Goal: Register for event/course: Register for event/course

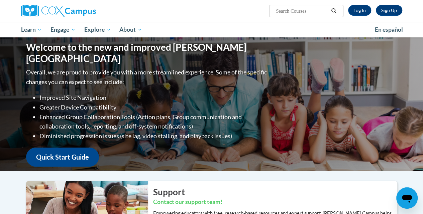
scroll to position [9, 0]
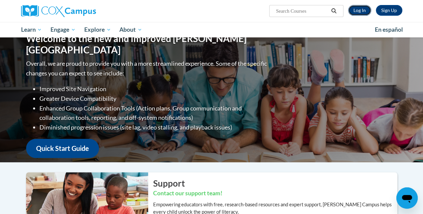
click at [358, 12] on link "Log In" at bounding box center [359, 10] width 23 height 11
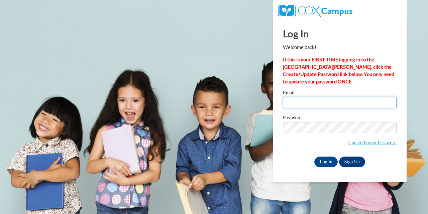
type input "[EMAIL_ADDRESS][DOMAIN_NAME]"
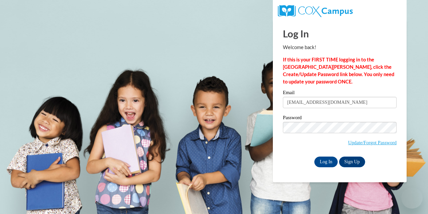
click at [309, 102] on input "[EMAIL_ADDRESS][DOMAIN_NAME]" at bounding box center [340, 102] width 114 height 11
click at [320, 160] on input "Log In" at bounding box center [325, 162] width 23 height 11
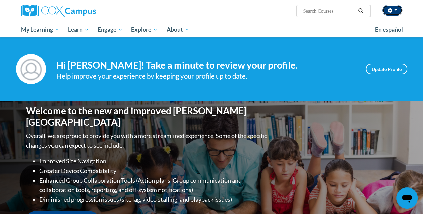
click at [394, 12] on button "button" at bounding box center [392, 10] width 20 height 11
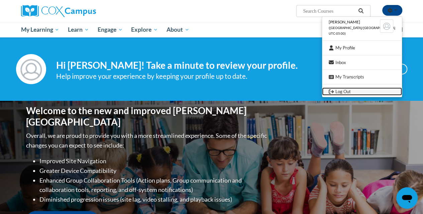
click at [350, 90] on link "Log Out" at bounding box center [362, 92] width 80 height 8
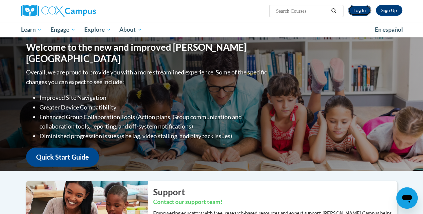
click at [363, 9] on link "Log In" at bounding box center [359, 10] width 23 height 11
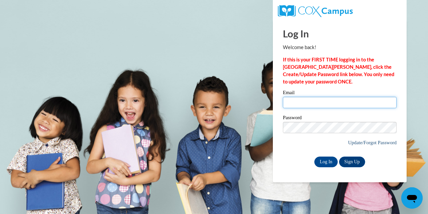
type input "[EMAIL_ADDRESS][DOMAIN_NAME]"
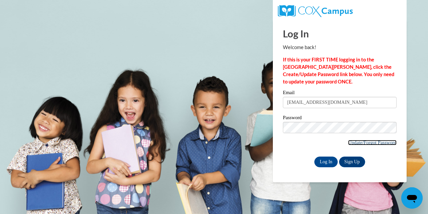
click at [358, 142] on link "Update/Forgot Password" at bounding box center [372, 142] width 48 height 5
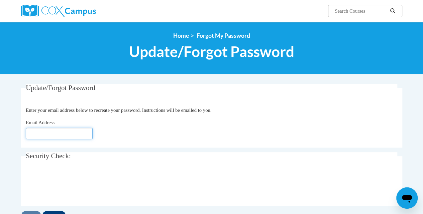
drag, startPoint x: 80, startPoint y: 132, endPoint x: 86, endPoint y: 131, distance: 6.9
click at [86, 131] on input "Email Address" at bounding box center [59, 133] width 67 height 11
type input "tbohnert@waupun.k12.wi.us"
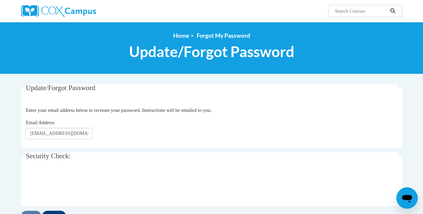
click at [128, 140] on fieldset "Update/Forgot Password Please enter your email address Enter your email address…" at bounding box center [211, 115] width 381 height 63
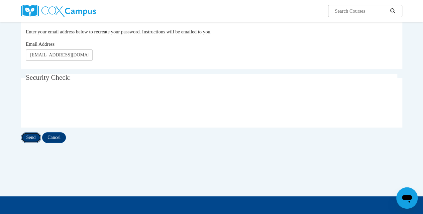
click at [33, 138] on input "Send" at bounding box center [31, 137] width 20 height 11
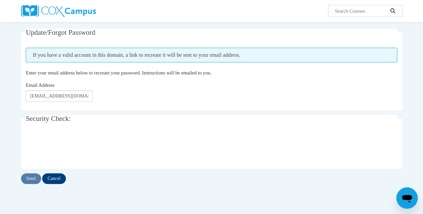
scroll to position [56, 0]
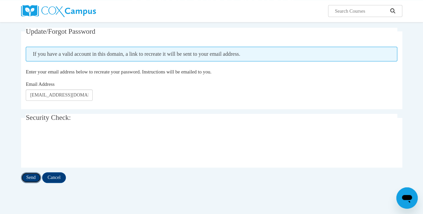
click at [32, 176] on input "Send" at bounding box center [31, 177] width 20 height 11
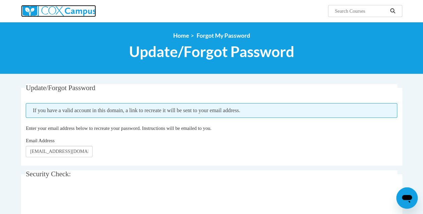
click at [64, 15] on img at bounding box center [58, 11] width 75 height 12
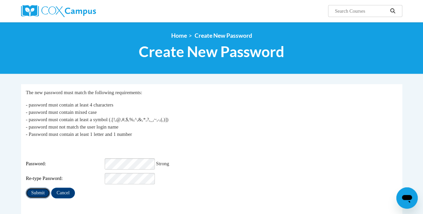
click at [44, 191] on input "Submit" at bounding box center [38, 193] width 24 height 11
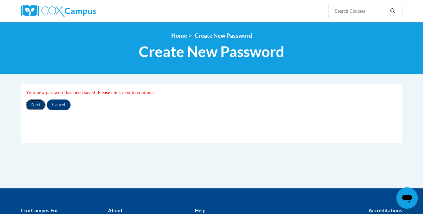
click at [40, 105] on input "Next" at bounding box center [36, 105] width 20 height 11
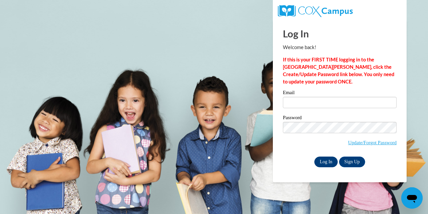
type input "[EMAIL_ADDRESS][DOMAIN_NAME]"
click at [323, 163] on input "Log In" at bounding box center [325, 162] width 23 height 11
click at [231, 133] on body "Log In Welcome back! If this is your FIRST TIME logging in to the [GEOGRAPHIC_D…" at bounding box center [214, 107] width 428 height 214
click at [327, 161] on input "Log In" at bounding box center [325, 162] width 23 height 11
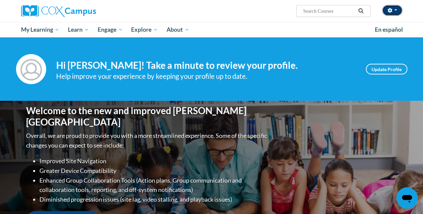
click at [392, 12] on button "button" at bounding box center [392, 10] width 20 height 11
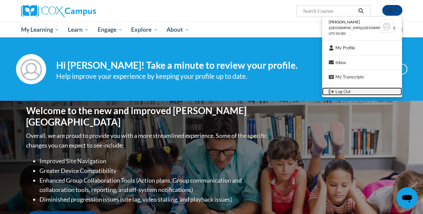
click at [362, 90] on link "Log Out" at bounding box center [362, 92] width 80 height 8
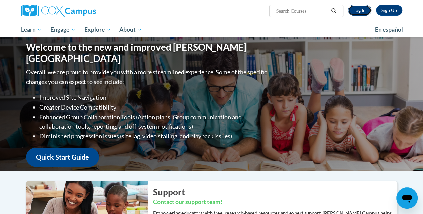
click at [355, 11] on link "Log In" at bounding box center [359, 10] width 23 height 11
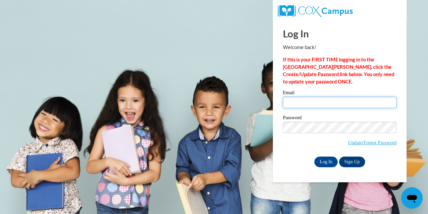
type input "[EMAIL_ADDRESS][DOMAIN_NAME]"
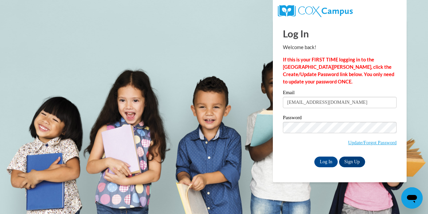
click at [254, 124] on body "Log In Welcome back! If this is your FIRST TIME logging in to the [GEOGRAPHIC_D…" at bounding box center [214, 107] width 428 height 214
click at [322, 161] on input "Log In" at bounding box center [325, 162] width 23 height 11
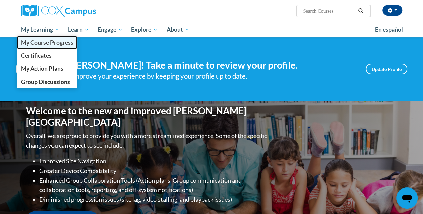
click at [47, 42] on span "My Course Progress" at bounding box center [47, 42] width 52 height 7
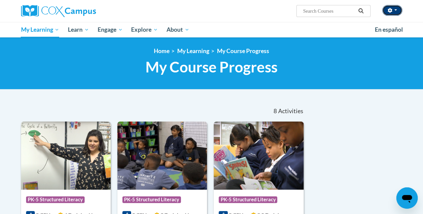
click at [396, 12] on button "button" at bounding box center [392, 10] width 20 height 11
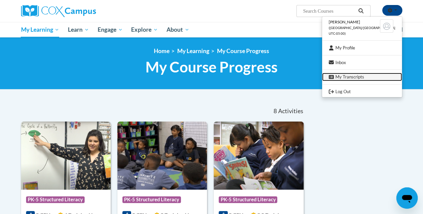
click at [360, 78] on link "My Transcripts" at bounding box center [362, 77] width 80 height 8
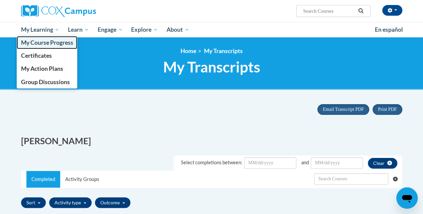
click at [42, 46] on span "My Course Progress" at bounding box center [47, 42] width 52 height 7
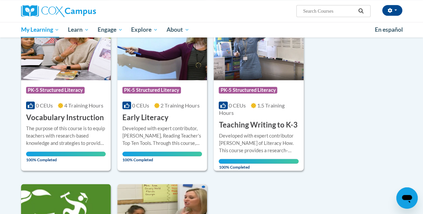
scroll to position [307, 0]
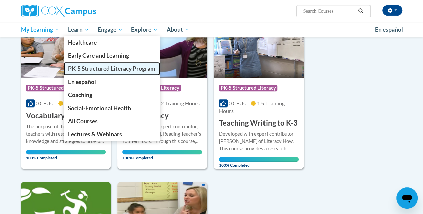
click at [90, 69] on span "PK-5 Structured Literacy Program" at bounding box center [112, 68] width 88 height 7
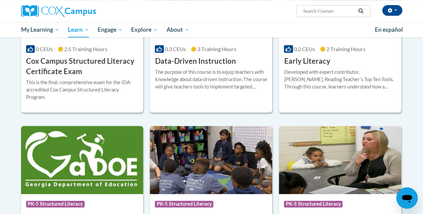
scroll to position [247, 0]
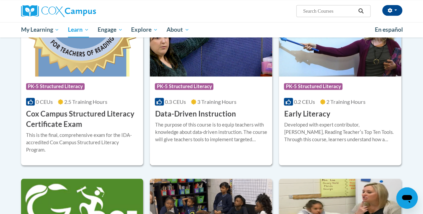
click at [185, 114] on h3 "Data-Driven Instruction" at bounding box center [195, 114] width 81 height 10
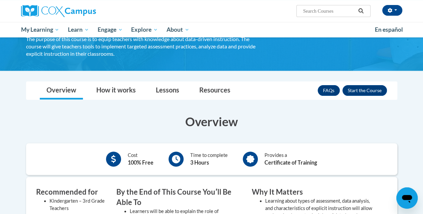
scroll to position [54, 0]
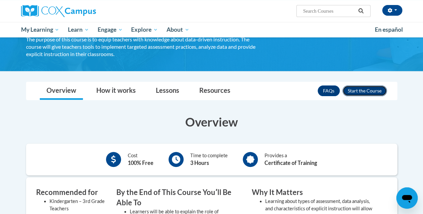
click at [356, 90] on button "Enroll" at bounding box center [364, 91] width 44 height 11
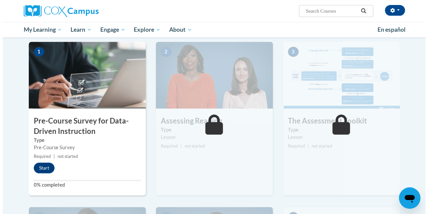
scroll to position [133, 0]
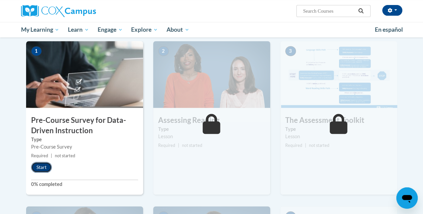
click at [43, 169] on button "Start" at bounding box center [41, 167] width 21 height 11
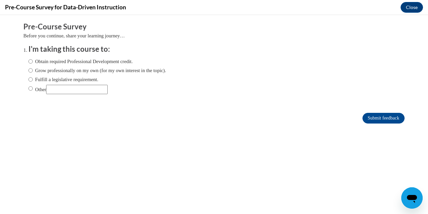
scroll to position [0, 0]
click at [28, 80] on input "Fulfill a legislative requirement." at bounding box center [30, 79] width 4 height 7
radio input "true"
click at [379, 121] on input "Submit feedback" at bounding box center [383, 118] width 42 height 11
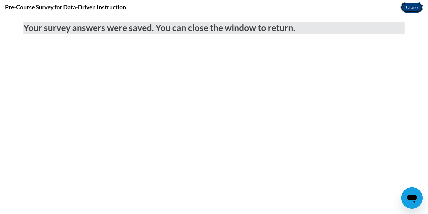
click at [413, 6] on button "Close" at bounding box center [411, 7] width 22 height 11
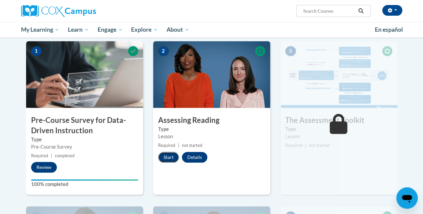
click at [167, 157] on button "Start" at bounding box center [168, 157] width 21 height 11
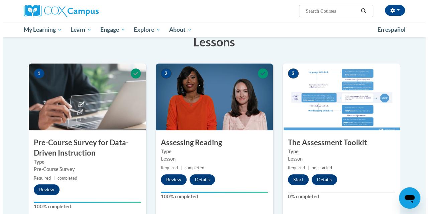
scroll to position [111, 0]
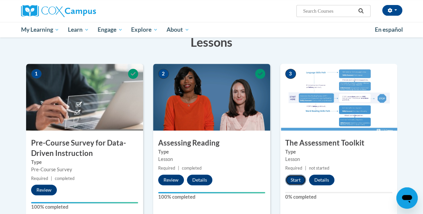
click at [293, 180] on button "Start" at bounding box center [295, 180] width 21 height 11
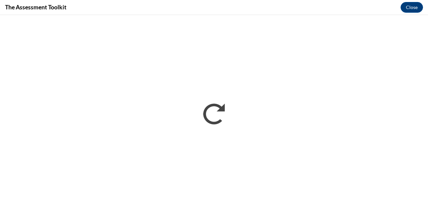
scroll to position [0, 0]
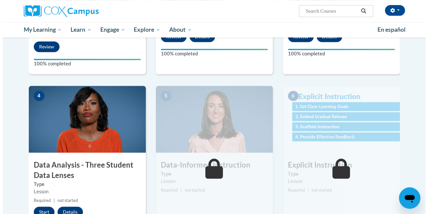
scroll to position [257, 0]
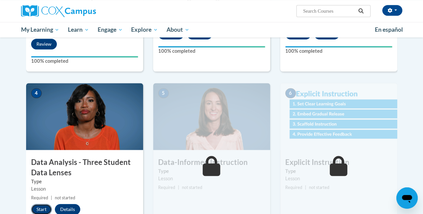
click at [37, 206] on button "Start" at bounding box center [41, 209] width 21 height 11
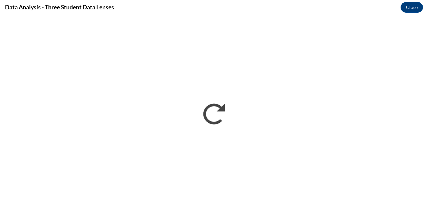
scroll to position [0, 0]
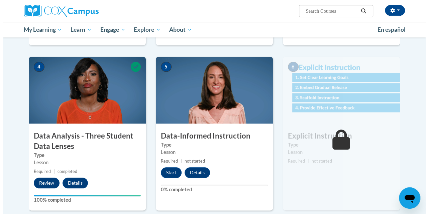
scroll to position [283, 0]
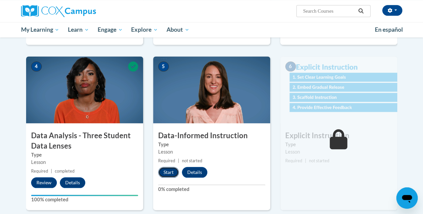
click at [169, 171] on button "Start" at bounding box center [168, 172] width 21 height 11
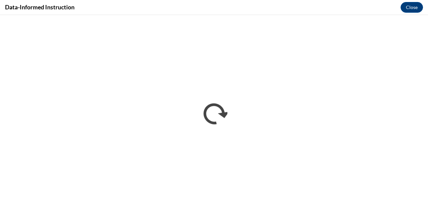
scroll to position [0, 0]
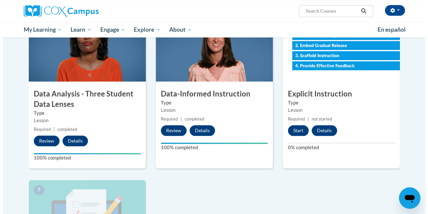
scroll to position [327, 0]
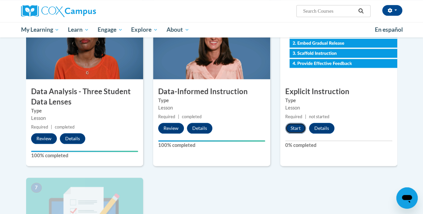
click at [294, 130] on button "Start" at bounding box center [295, 128] width 21 height 11
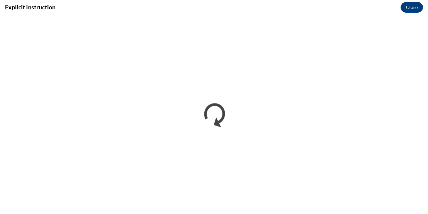
scroll to position [0, 0]
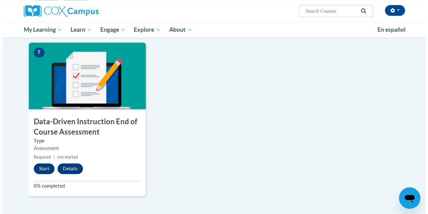
scroll to position [462, 0]
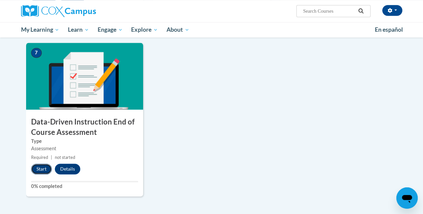
click at [37, 166] on button "Start" at bounding box center [41, 169] width 21 height 11
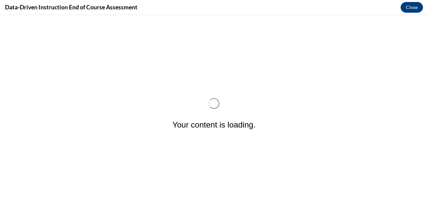
scroll to position [0, 0]
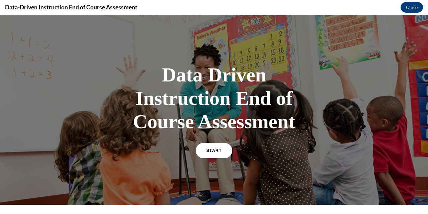
click at [212, 153] on link "START" at bounding box center [213, 150] width 36 height 15
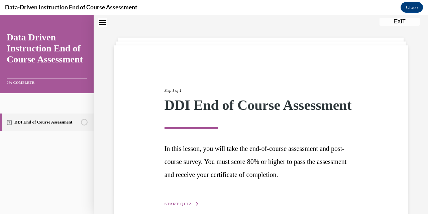
scroll to position [68, 0]
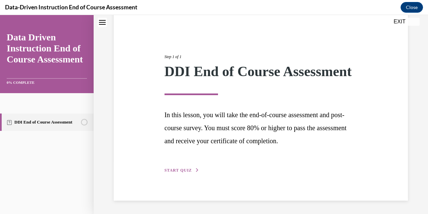
click at [176, 171] on span "START QUIZ" at bounding box center [177, 170] width 27 height 5
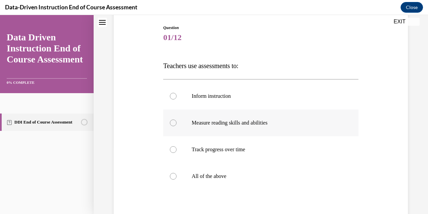
scroll to position [85, 0]
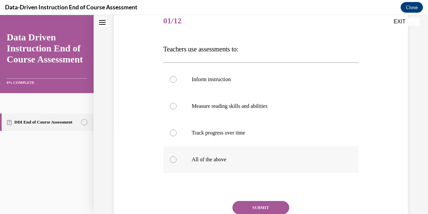
click at [171, 158] on div at bounding box center [173, 159] width 7 height 7
click at [171, 158] on input "All of the above" at bounding box center [173, 159] width 7 height 7
radio input "true"
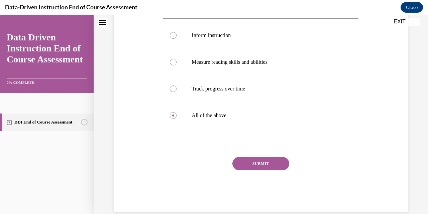
click at [246, 162] on button "SUBMIT" at bounding box center [260, 163] width 57 height 13
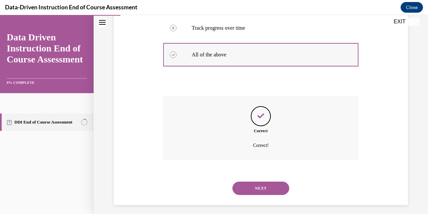
scroll to position [194, 0]
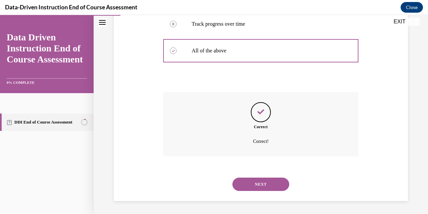
click at [259, 183] on button "NEXT" at bounding box center [260, 184] width 57 height 13
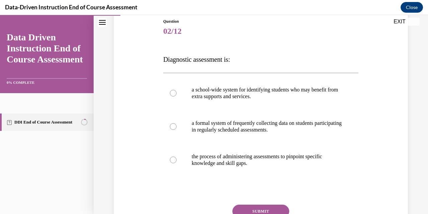
scroll to position [75, 0]
click at [173, 158] on div at bounding box center [173, 159] width 7 height 7
click at [173, 158] on input "the process of administering assessments to pinpoint specific knowledge and ski…" at bounding box center [173, 159] width 7 height 7
radio input "true"
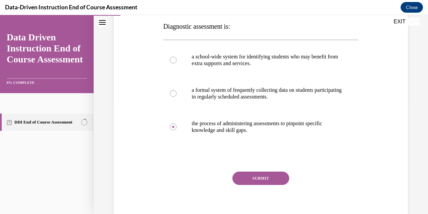
click at [249, 180] on button "SUBMIT" at bounding box center [260, 178] width 57 height 13
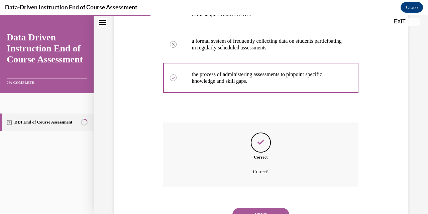
scroll to position [187, 0]
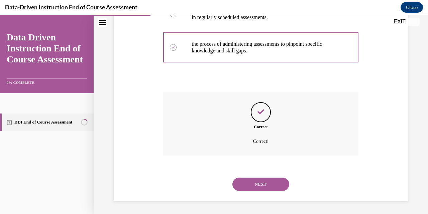
click at [255, 180] on button "NEXT" at bounding box center [260, 184] width 57 height 13
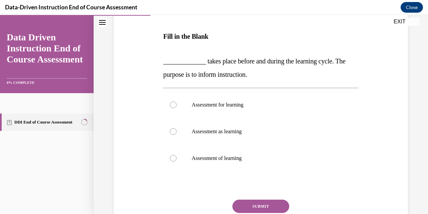
scroll to position [98, 0]
click at [174, 105] on div at bounding box center [173, 104] width 7 height 7
click at [174, 105] on input "Assessment for learning" at bounding box center [173, 104] width 7 height 7
radio input "true"
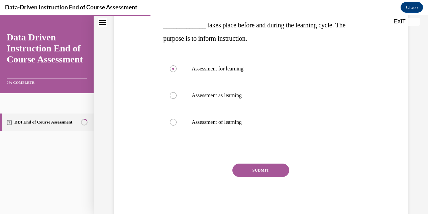
click at [257, 171] on button "SUBMIT" at bounding box center [260, 170] width 57 height 13
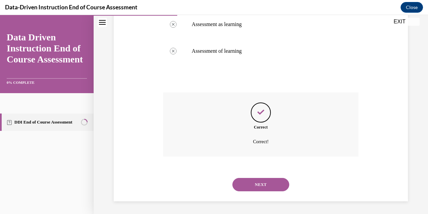
scroll to position [205, 0]
click at [258, 180] on button "NEXT" at bounding box center [260, 184] width 57 height 13
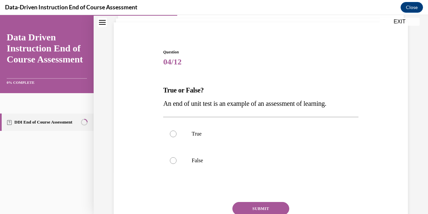
scroll to position [44, 0]
click at [171, 134] on div at bounding box center [173, 133] width 7 height 7
click at [171, 134] on input "True" at bounding box center [173, 133] width 7 height 7
radio input "true"
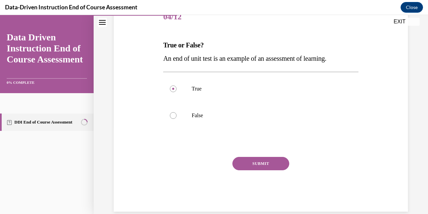
click at [244, 162] on button "SUBMIT" at bounding box center [260, 163] width 57 height 13
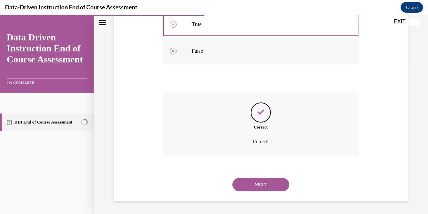
scroll to position [154, 0]
click at [252, 180] on button "NEXT" at bounding box center [260, 184] width 57 height 13
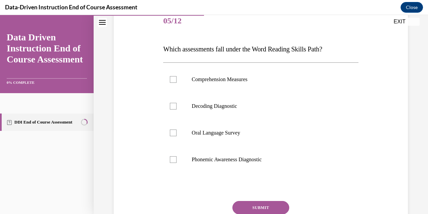
scroll to position [86, 0]
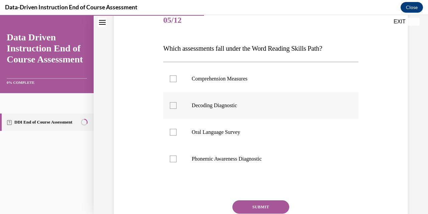
click at [172, 103] on div at bounding box center [173, 105] width 7 height 7
click at [172, 103] on input "Decoding Diagnostic" at bounding box center [173, 105] width 7 height 7
checkbox input "true"
click at [251, 205] on button "SUBMIT" at bounding box center [260, 206] width 57 height 13
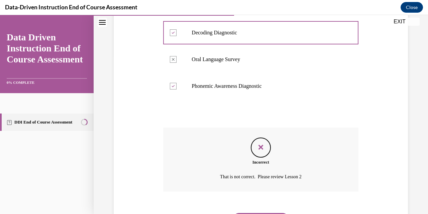
scroll to position [194, 0]
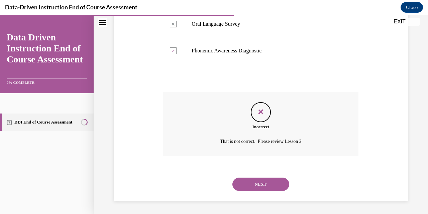
click at [256, 183] on button "NEXT" at bounding box center [260, 184] width 57 height 13
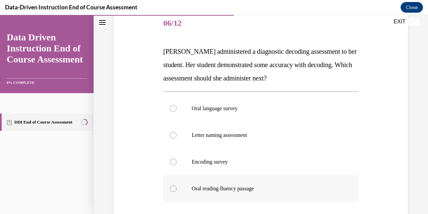
scroll to position [109, 0]
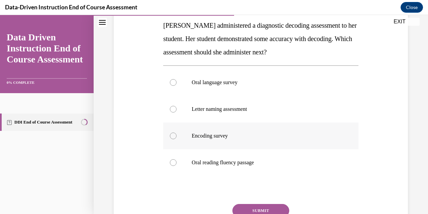
click at [172, 135] on div at bounding box center [173, 136] width 7 height 7
click at [172, 135] on input "Encoding survey" at bounding box center [173, 136] width 7 height 7
radio input "true"
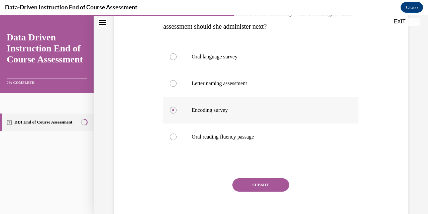
scroll to position [135, 0]
click at [251, 182] on button "SUBMIT" at bounding box center [260, 184] width 57 height 13
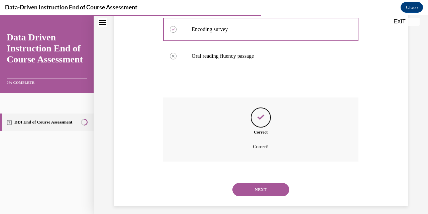
scroll to position [221, 0]
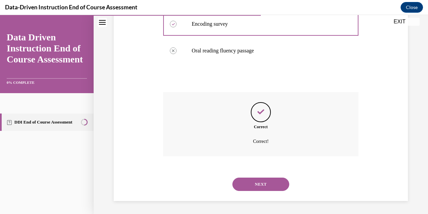
click at [247, 180] on button "NEXT" at bounding box center [260, 184] width 57 height 13
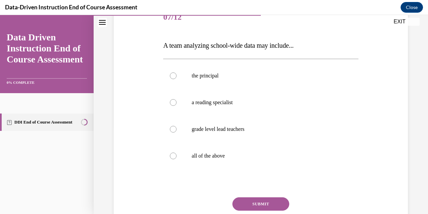
scroll to position [89, 0]
click at [171, 76] on div at bounding box center [173, 75] width 7 height 7
click at [171, 76] on input "the principal" at bounding box center [173, 75] width 7 height 7
radio input "true"
click at [172, 157] on div at bounding box center [173, 155] width 7 height 7
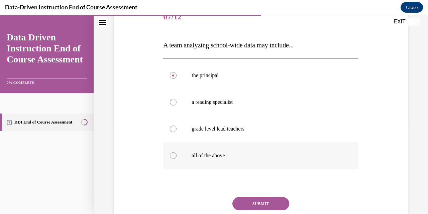
click at [172, 157] on input "all of the above" at bounding box center [173, 155] width 7 height 7
radio input "true"
click at [241, 202] on button "SUBMIT" at bounding box center [260, 203] width 57 height 13
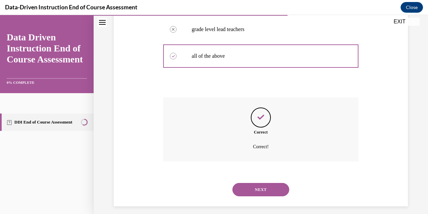
scroll to position [194, 0]
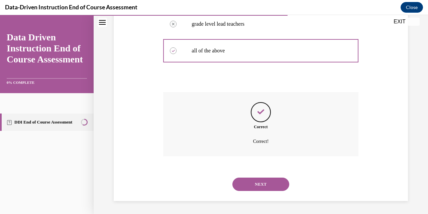
click at [248, 184] on button "NEXT" at bounding box center [260, 184] width 57 height 13
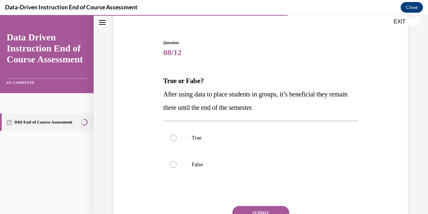
scroll to position [57, 0]
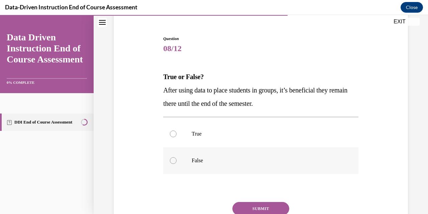
click at [170, 158] on div at bounding box center [173, 160] width 7 height 7
click at [170, 158] on input "False" at bounding box center [173, 160] width 7 height 7
radio input "true"
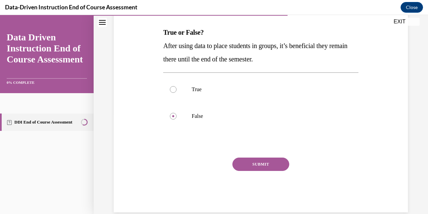
click at [236, 161] on button "SUBMIT" at bounding box center [260, 164] width 57 height 13
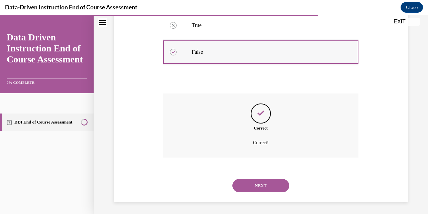
scroll to position [167, 0]
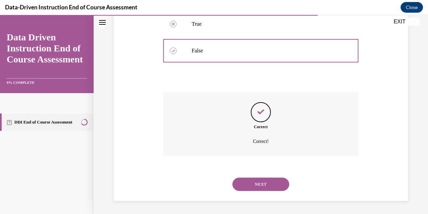
click at [259, 181] on button "NEXT" at bounding box center [260, 184] width 57 height 13
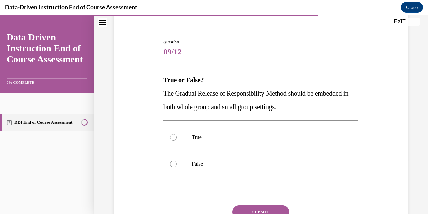
scroll to position [74, 0]
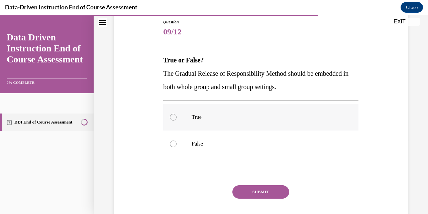
click at [172, 118] on div at bounding box center [173, 117] width 7 height 7
click at [172, 118] on input "True" at bounding box center [173, 117] width 7 height 7
radio input "true"
click at [242, 192] on button "SUBMIT" at bounding box center [260, 191] width 57 height 13
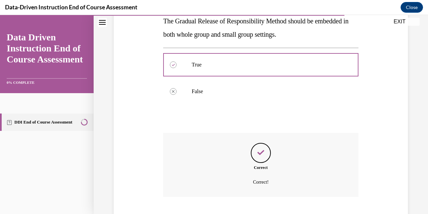
scroll to position [167, 0]
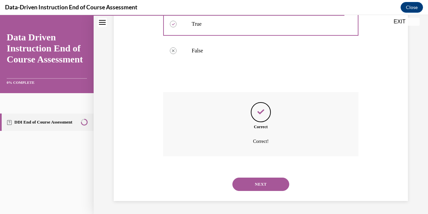
click at [253, 183] on button "NEXT" at bounding box center [260, 184] width 57 height 13
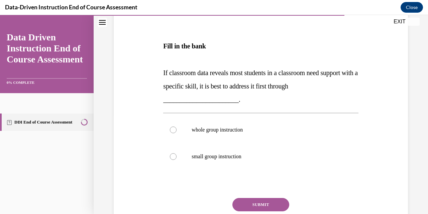
scroll to position [118, 0]
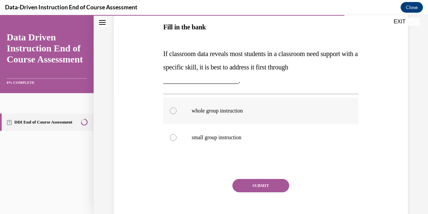
click at [173, 113] on div at bounding box center [173, 111] width 7 height 7
click at [173, 113] on input "whole group instruction" at bounding box center [173, 111] width 7 height 7
radio input "true"
click at [251, 190] on button "SUBMIT" at bounding box center [260, 185] width 57 height 13
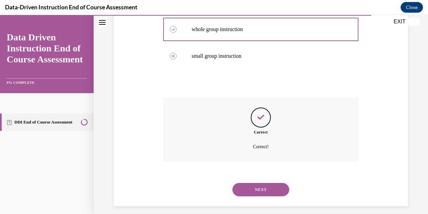
scroll to position [205, 0]
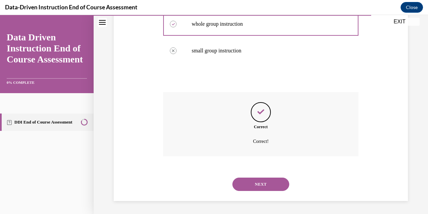
click at [258, 184] on button "NEXT" at bounding box center [260, 184] width 57 height 13
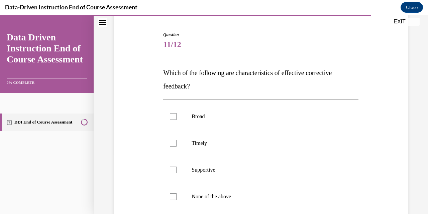
scroll to position [85, 0]
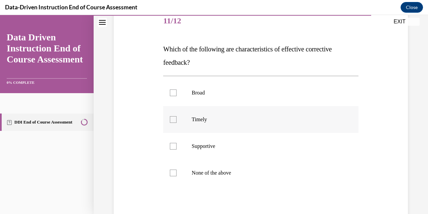
click at [170, 120] on div at bounding box center [173, 119] width 7 height 7
click at [170, 120] on input "Timely" at bounding box center [173, 119] width 7 height 7
checkbox input "true"
click at [171, 147] on div at bounding box center [173, 146] width 7 height 7
click at [171, 147] on input "Supportive" at bounding box center [173, 146] width 7 height 7
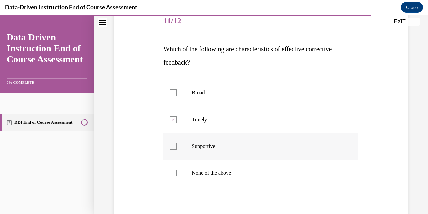
checkbox input "true"
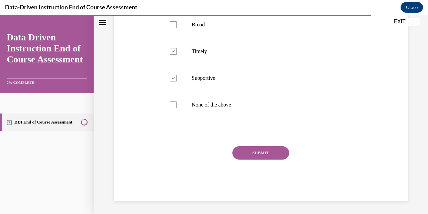
click at [252, 149] on button "SUBMIT" at bounding box center [260, 152] width 57 height 13
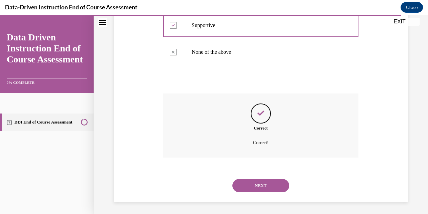
scroll to position [207, 0]
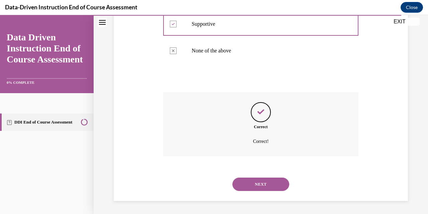
click at [250, 192] on div "NEXT" at bounding box center [260, 184] width 195 height 27
click at [250, 180] on button "NEXT" at bounding box center [260, 184] width 57 height 13
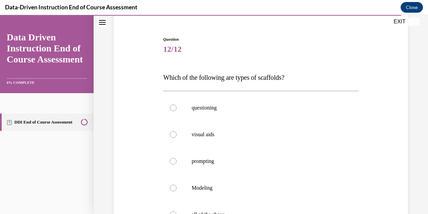
scroll to position [108, 0]
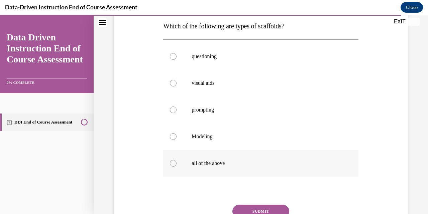
click at [172, 164] on div at bounding box center [173, 163] width 7 height 7
click at [172, 164] on input "all of the above" at bounding box center [173, 163] width 7 height 7
radio input "true"
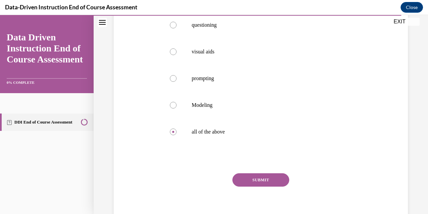
click at [252, 180] on button "SUBMIT" at bounding box center [260, 179] width 57 height 13
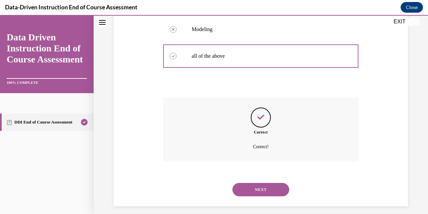
scroll to position [221, 0]
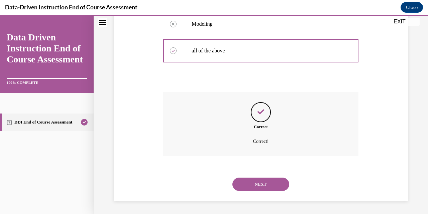
click at [245, 183] on button "NEXT" at bounding box center [260, 184] width 57 height 13
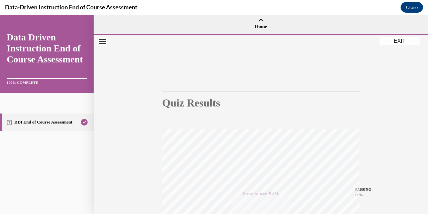
scroll to position [1, 0]
click at [399, 40] on button "EXIT" at bounding box center [399, 41] width 40 height 8
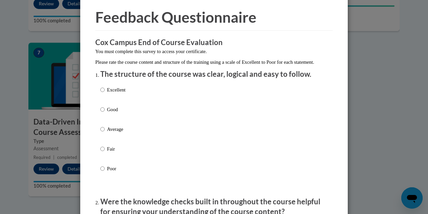
scroll to position [34, 0]
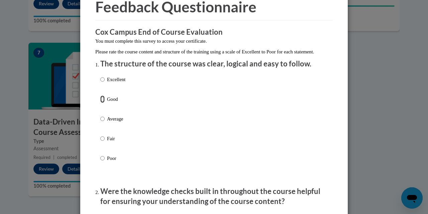
click at [100, 103] on input "Good" at bounding box center [102, 99] width 4 height 7
radio input "true"
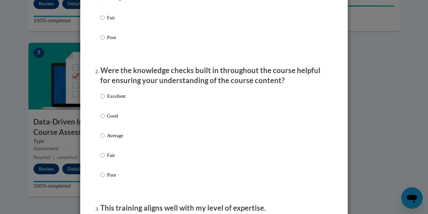
scroll to position [158, 0]
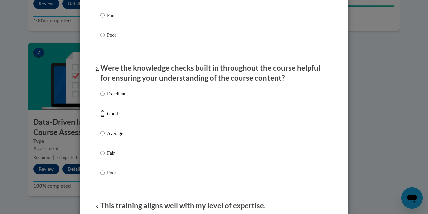
click at [100, 117] on input "Good" at bounding box center [102, 113] width 4 height 7
radio input "true"
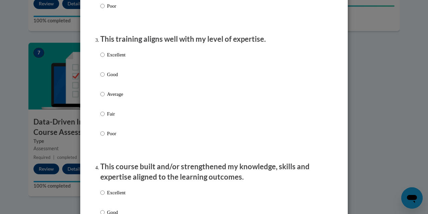
scroll to position [325, 0]
click at [100, 78] on input "Good" at bounding box center [102, 74] width 4 height 7
radio input "true"
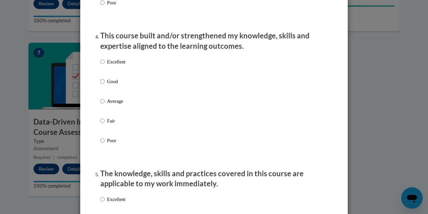
scroll to position [457, 0]
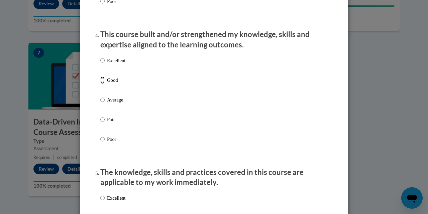
click at [101, 84] on input "Good" at bounding box center [102, 80] width 4 height 7
radio input "true"
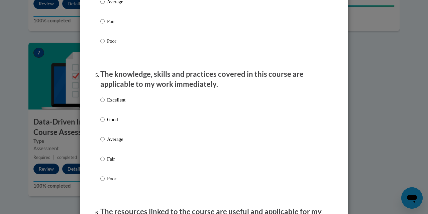
scroll to position [555, 0]
click at [100, 123] on input "Good" at bounding box center [102, 119] width 4 height 7
radio input "true"
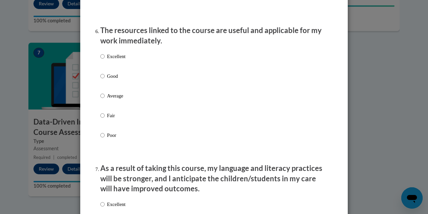
scroll to position [738, 0]
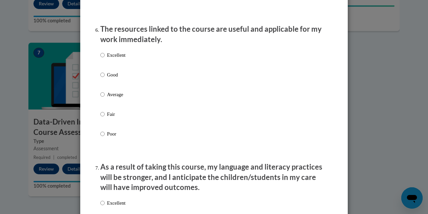
click at [100, 79] on input "Good" at bounding box center [102, 74] width 4 height 7
radio input "true"
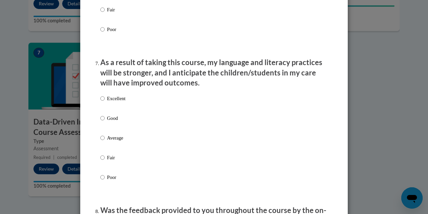
scroll to position [845, 0]
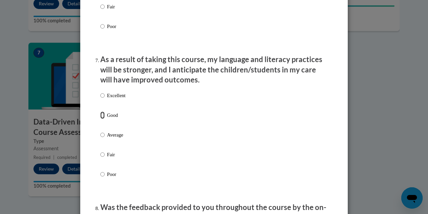
click at [100, 119] on input "Good" at bounding box center [102, 115] width 4 height 7
radio input "true"
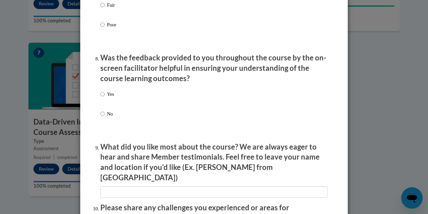
scroll to position [995, 0]
click at [100, 98] on input "Yes" at bounding box center [102, 93] width 4 height 7
radio input "true"
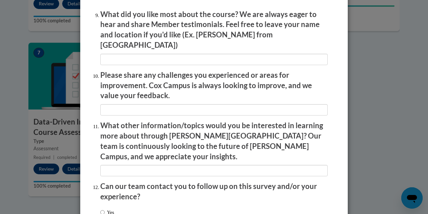
scroll to position [1175, 0]
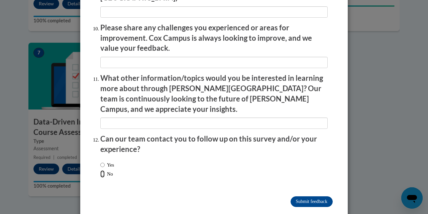
click at [100, 170] on input "No" at bounding box center [102, 173] width 4 height 7
radio input "true"
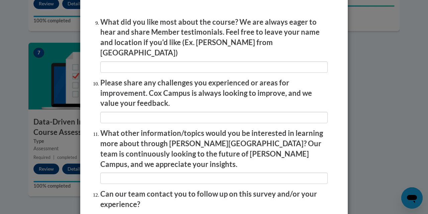
scroll to position [1118, 0]
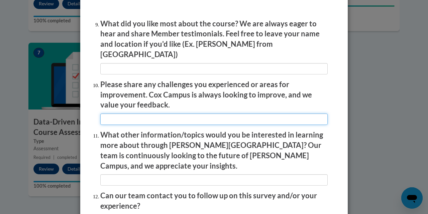
click at [182, 118] on input "textbox" at bounding box center [213, 119] width 227 height 11
type input "earlier--technology issues"
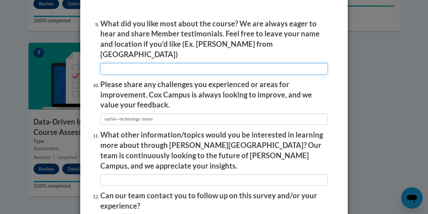
click at [169, 63] on input "textbox" at bounding box center [213, 68] width 227 height 11
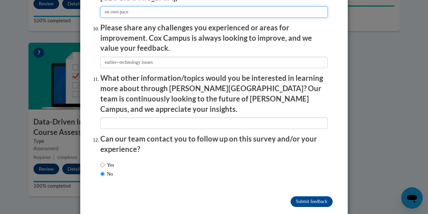
type input "on own pace"
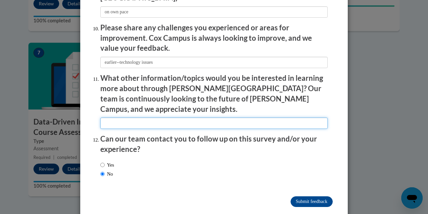
click at [136, 118] on input "textbox" at bounding box center [213, 123] width 227 height 11
type input "n/a"
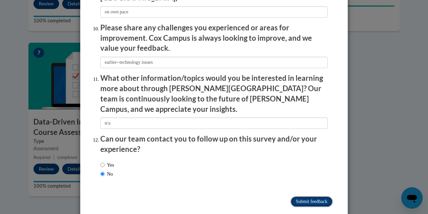
click at [290, 196] on input "Submit feedback" at bounding box center [311, 201] width 42 height 11
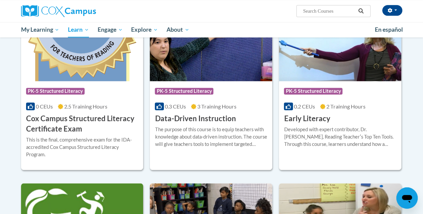
scroll to position [242, 0]
click at [51, 124] on h3 "Cox Campus Structured Literacy Certificate Exam" at bounding box center [82, 124] width 112 height 21
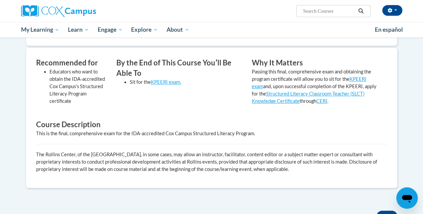
scroll to position [129, 0]
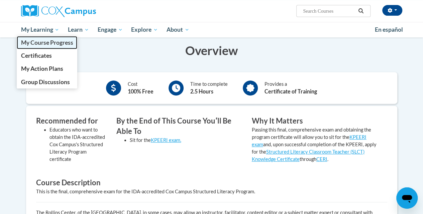
click at [45, 42] on span "My Course Progress" at bounding box center [47, 42] width 52 height 7
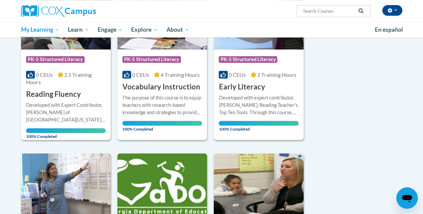
scroll to position [328, 0]
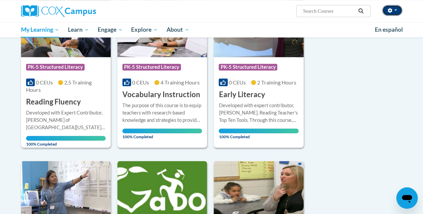
click at [391, 12] on icon "button" at bounding box center [389, 10] width 5 height 5
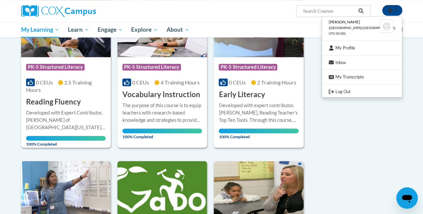
click at [362, 81] on ul "Tiffany Bohnert (America/Chicago UTC-05:00) My Profile Inbox My Transcripts Log…" at bounding box center [361, 56] width 81 height 81
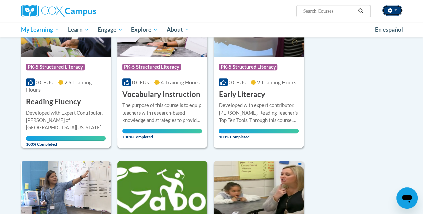
click at [388, 11] on icon "button" at bounding box center [389, 10] width 4 height 5
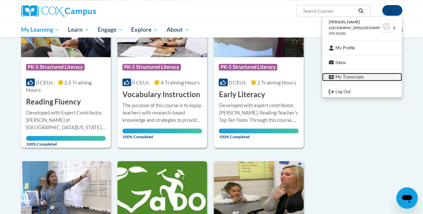
click at [364, 76] on link "My Transcripts" at bounding box center [362, 77] width 80 height 8
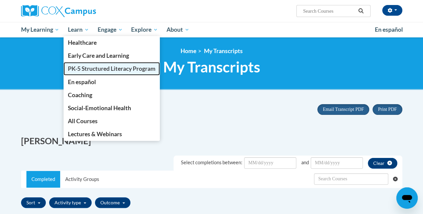
click at [81, 67] on span "PK-5 Structured Literacy Program" at bounding box center [112, 68] width 88 height 7
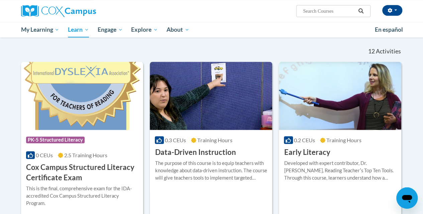
scroll to position [178, 0]
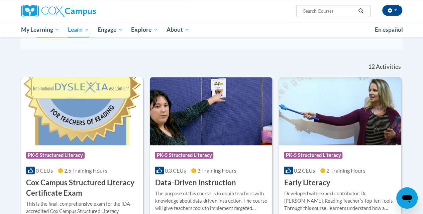
click at [63, 185] on h3 "Cox Campus Structured Literacy Certificate Exam" at bounding box center [82, 188] width 112 height 21
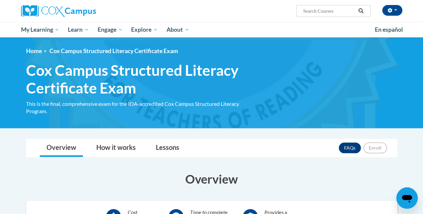
scroll to position [77, 0]
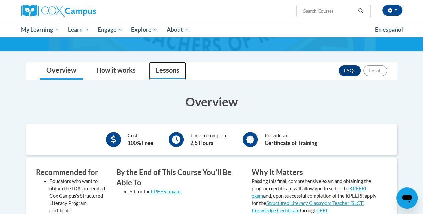
click at [160, 69] on link "Lessons" at bounding box center [167, 71] width 37 height 18
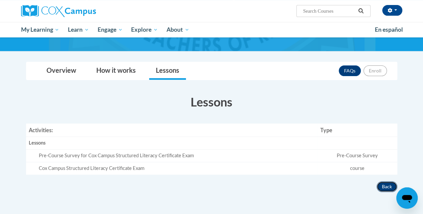
click at [376, 186] on button "Back" at bounding box center [386, 186] width 21 height 11
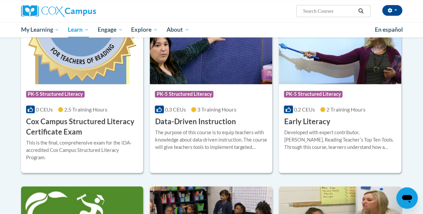
scroll to position [240, 0]
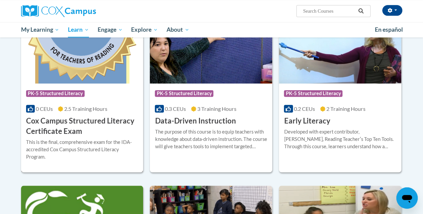
click at [80, 124] on h3 "Cox Campus Structured Literacy Certificate Exam" at bounding box center [82, 126] width 112 height 21
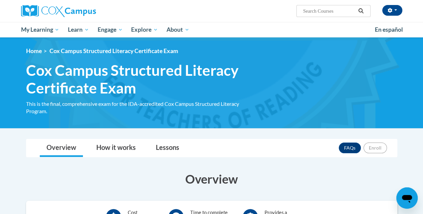
click at [404, 199] on icon "Open messaging window" at bounding box center [407, 199] width 10 height 8
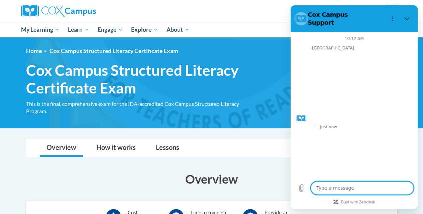
click at [280, 12] on div "[PERSON_NAME] ([GEOGRAPHIC_DATA]/[GEOGRAPHIC_DATA] UTC-05:00) My Profile Inbox …" at bounding box center [276, 8] width 261 height 17
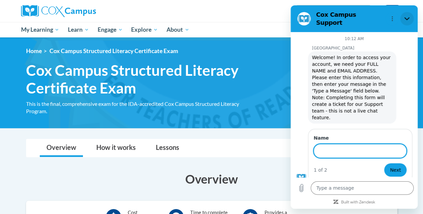
click at [407, 16] on icon "Close" at bounding box center [406, 18] width 5 height 5
type textarea "x"
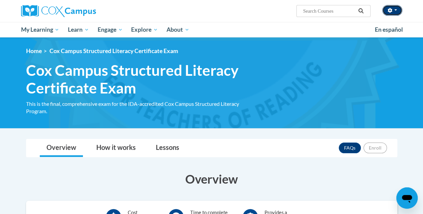
click at [392, 10] on button "button" at bounding box center [392, 10] width 20 height 11
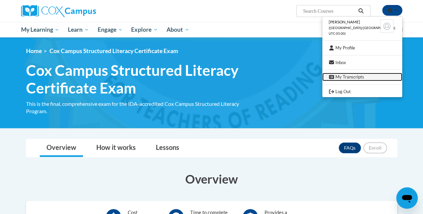
click at [363, 74] on link "My Transcripts" at bounding box center [362, 77] width 80 height 8
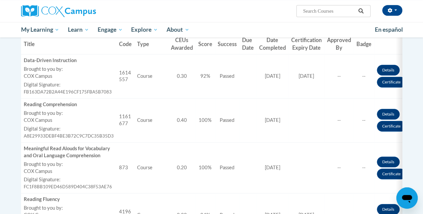
scroll to position [228, 0]
